Goal: Task Accomplishment & Management: Manage account settings

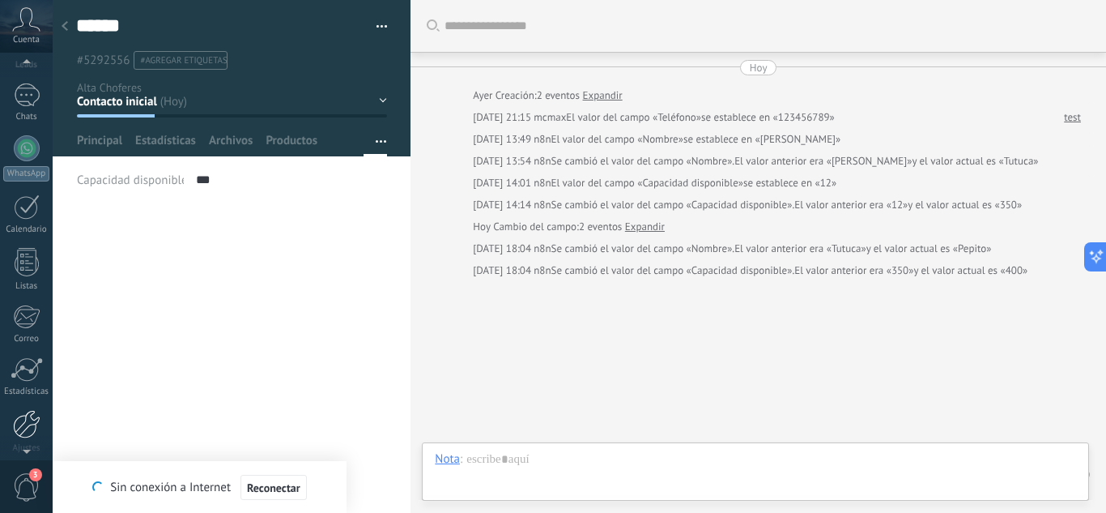
scroll to position [102, 0]
click at [30, 408] on div at bounding box center [27, 416] width 28 height 28
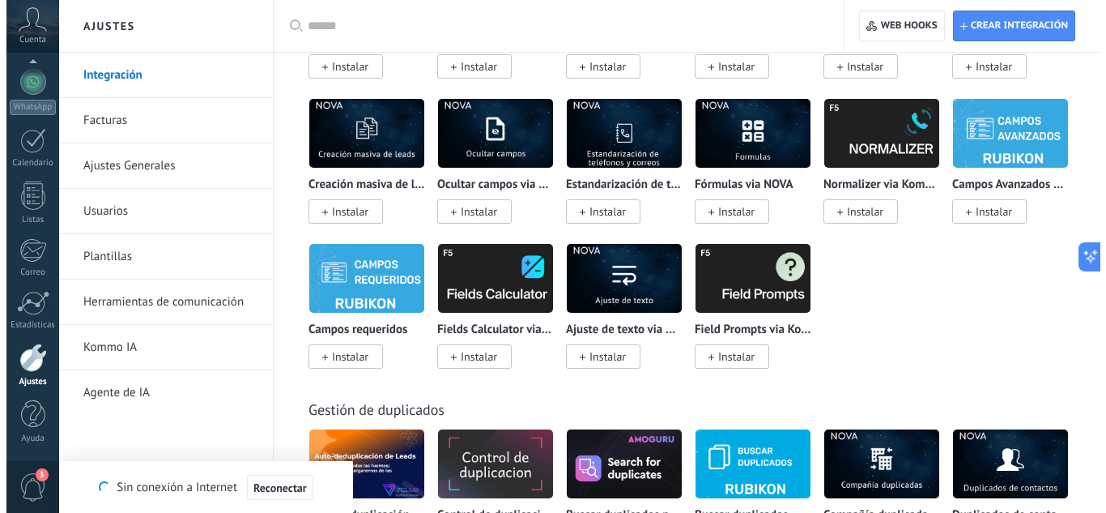
scroll to position [6635, 0]
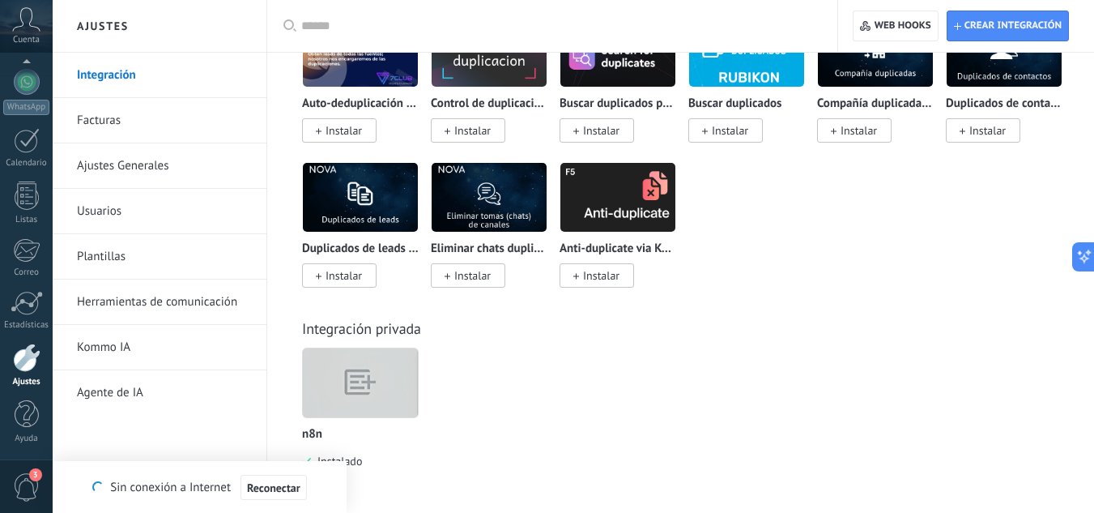
click at [373, 409] on img at bounding box center [360, 383] width 115 height 88
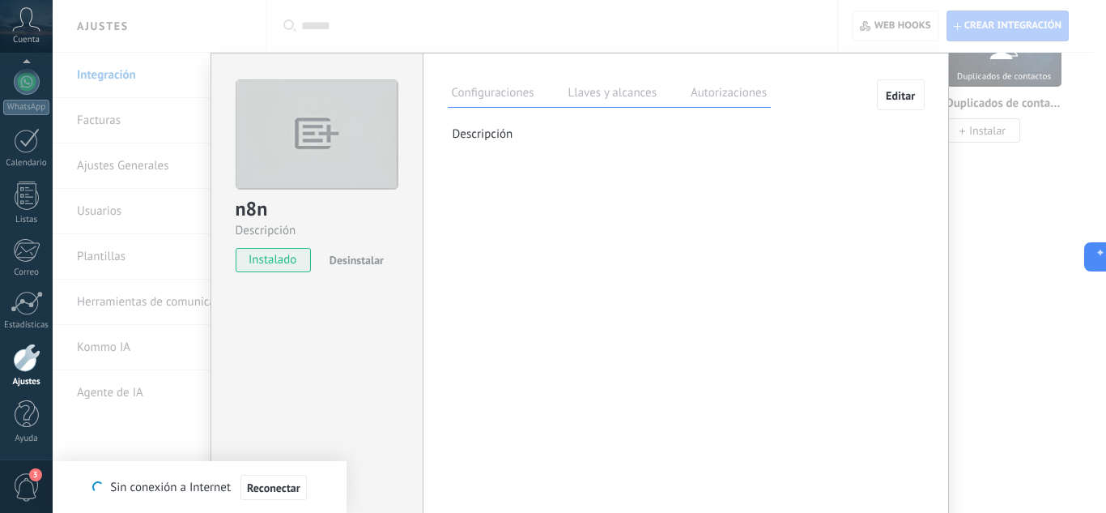
click at [606, 92] on label "Llaves y alcances" at bounding box center [612, 94] width 96 height 23
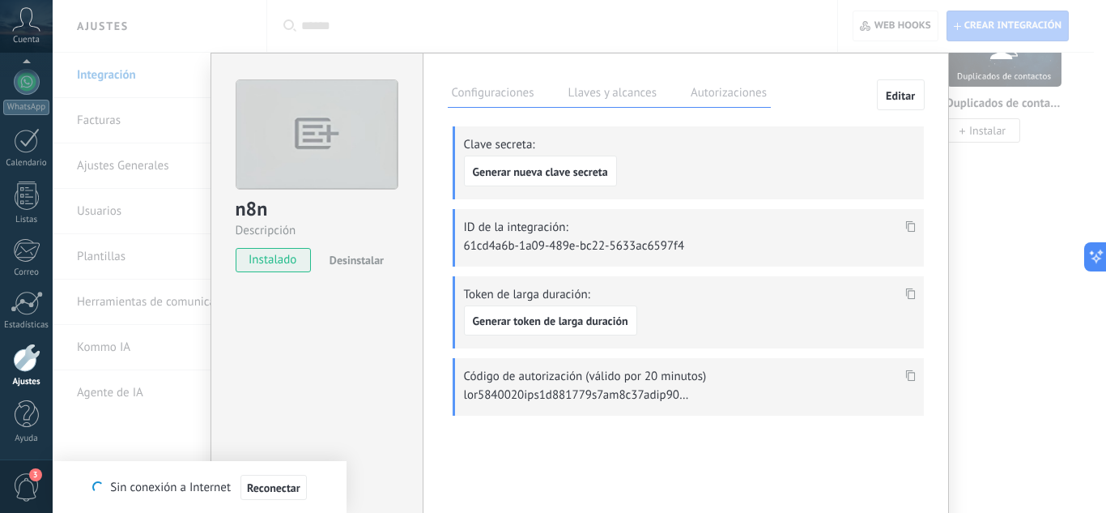
click at [905, 228] on use at bounding box center [910, 225] width 10 height 11
click at [913, 227] on span at bounding box center [910, 231] width 19 height 14
click at [568, 176] on span "Generar nueva clave secreta" at bounding box center [540, 171] width 135 height 11
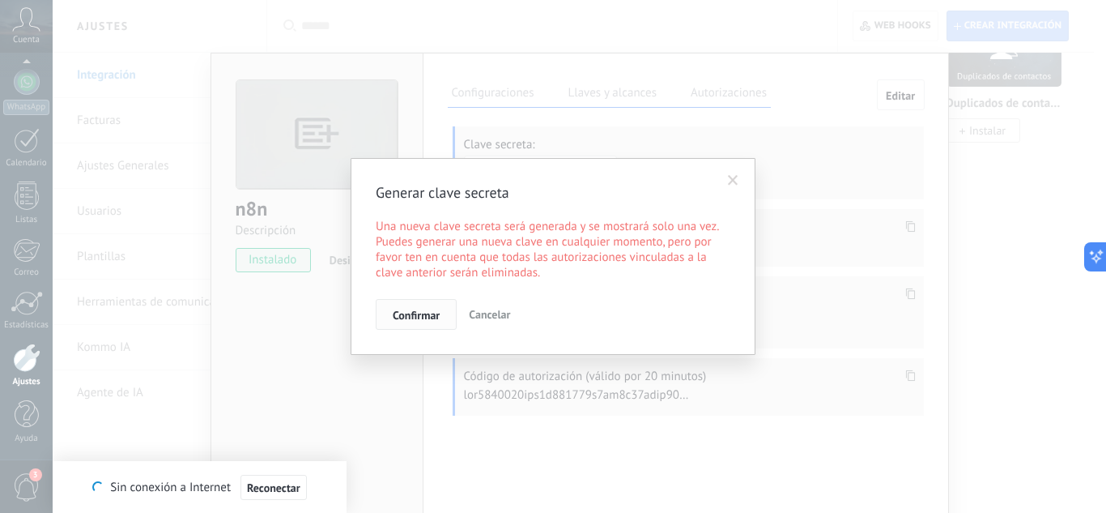
click at [432, 322] on button "Confirmar" at bounding box center [416, 314] width 81 height 31
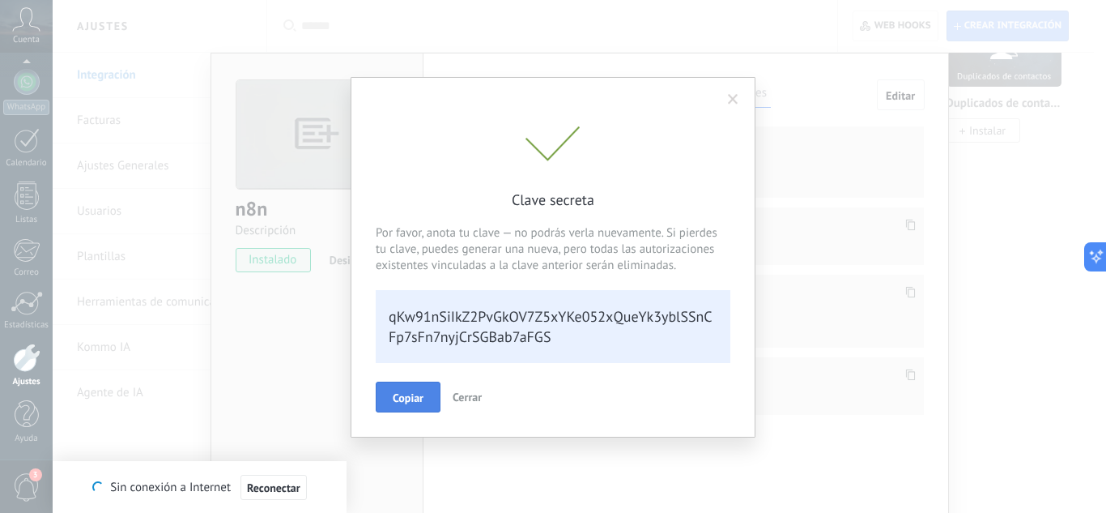
click at [414, 396] on span "Copiar" at bounding box center [408, 397] width 31 height 11
click at [729, 102] on span at bounding box center [733, 99] width 11 height 11
